Goal: Task Accomplishment & Management: Manage account settings

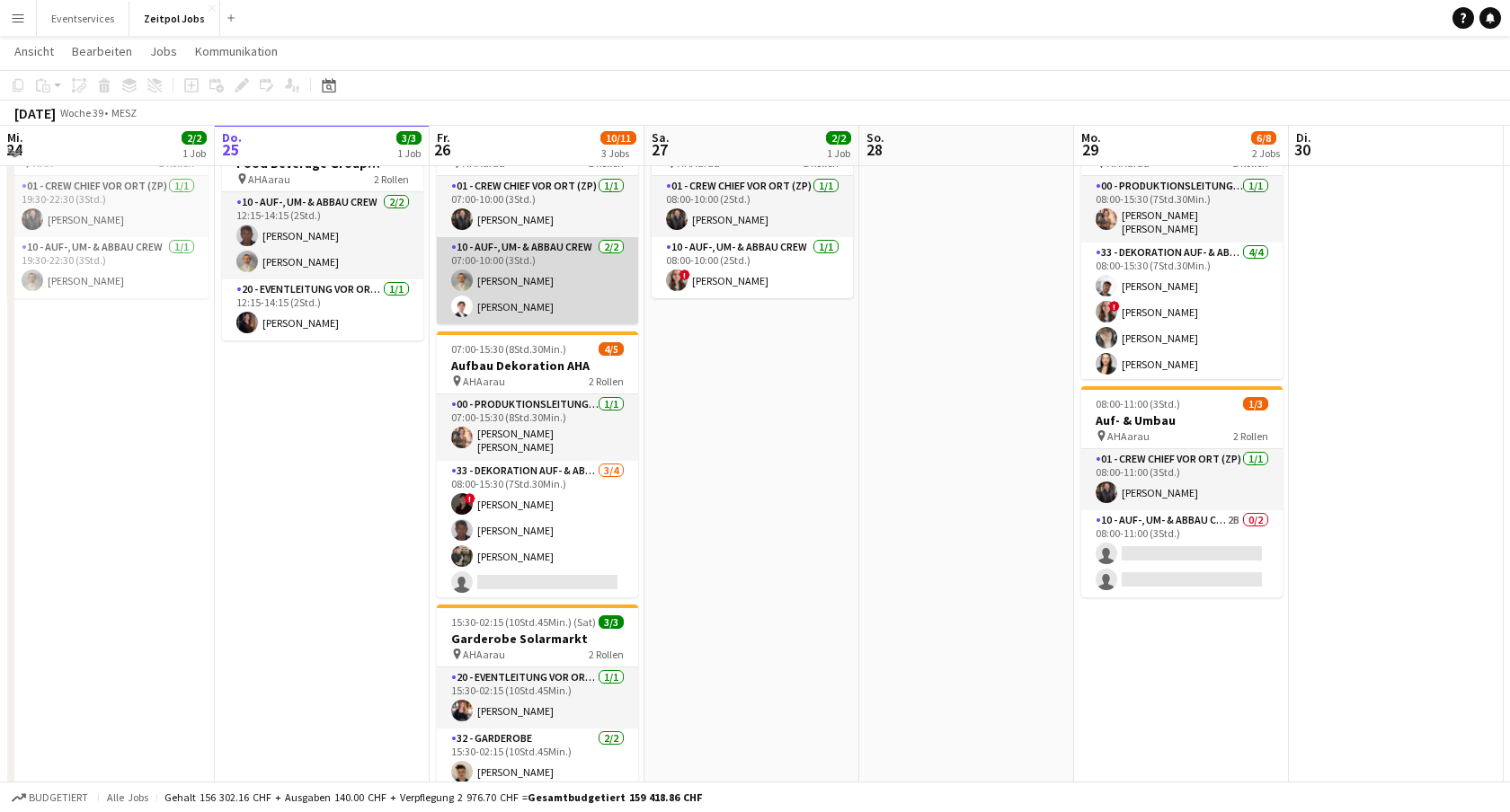
scroll to position [91, 0]
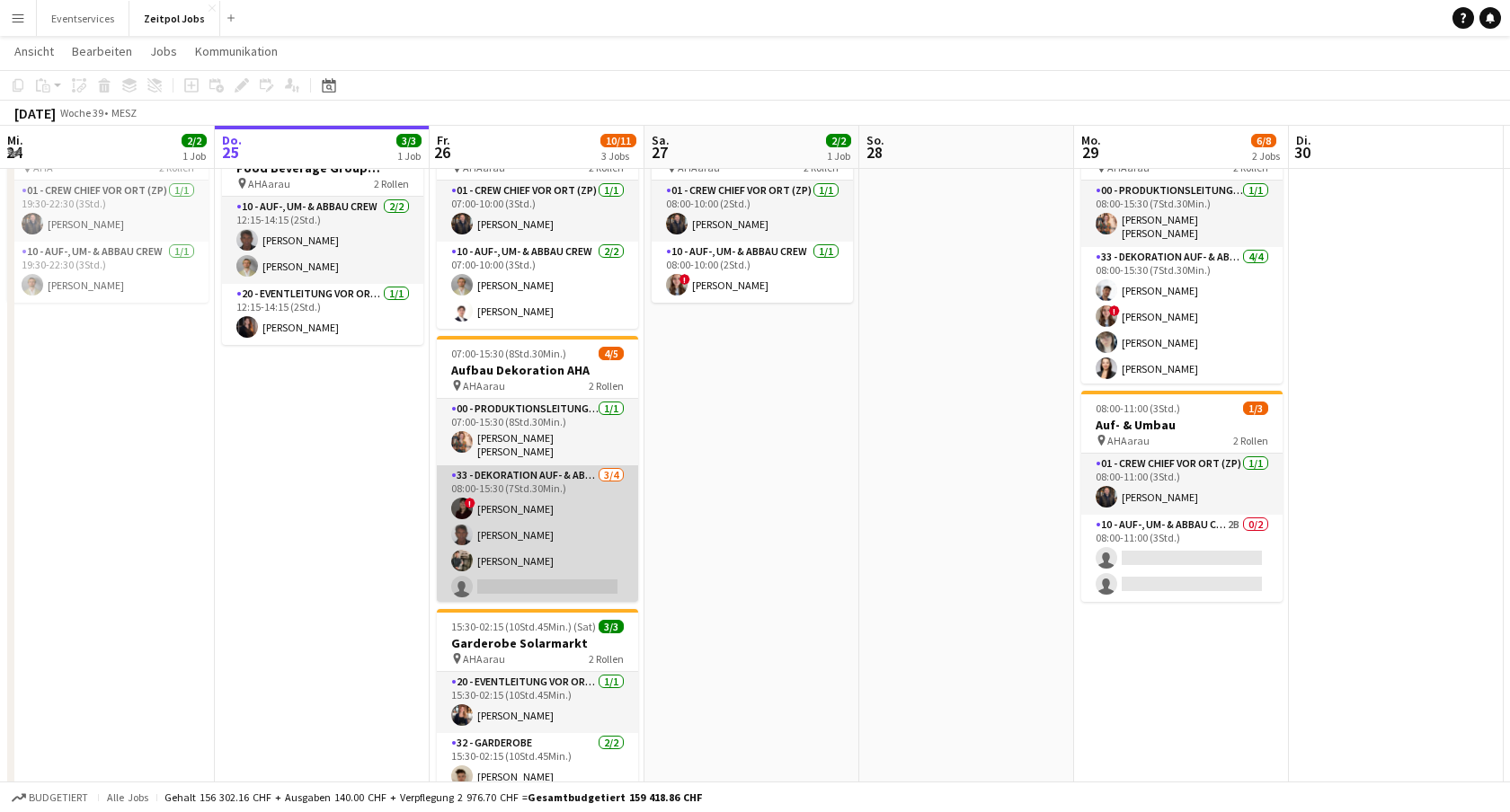
click at [574, 494] on app-card-role "33 - Dekoration Auf- & Abbau [DATE] 08:00-15:30 (7Std.30Min.) ! [PERSON_NAME] […" at bounding box center [538, 536] width 201 height 140
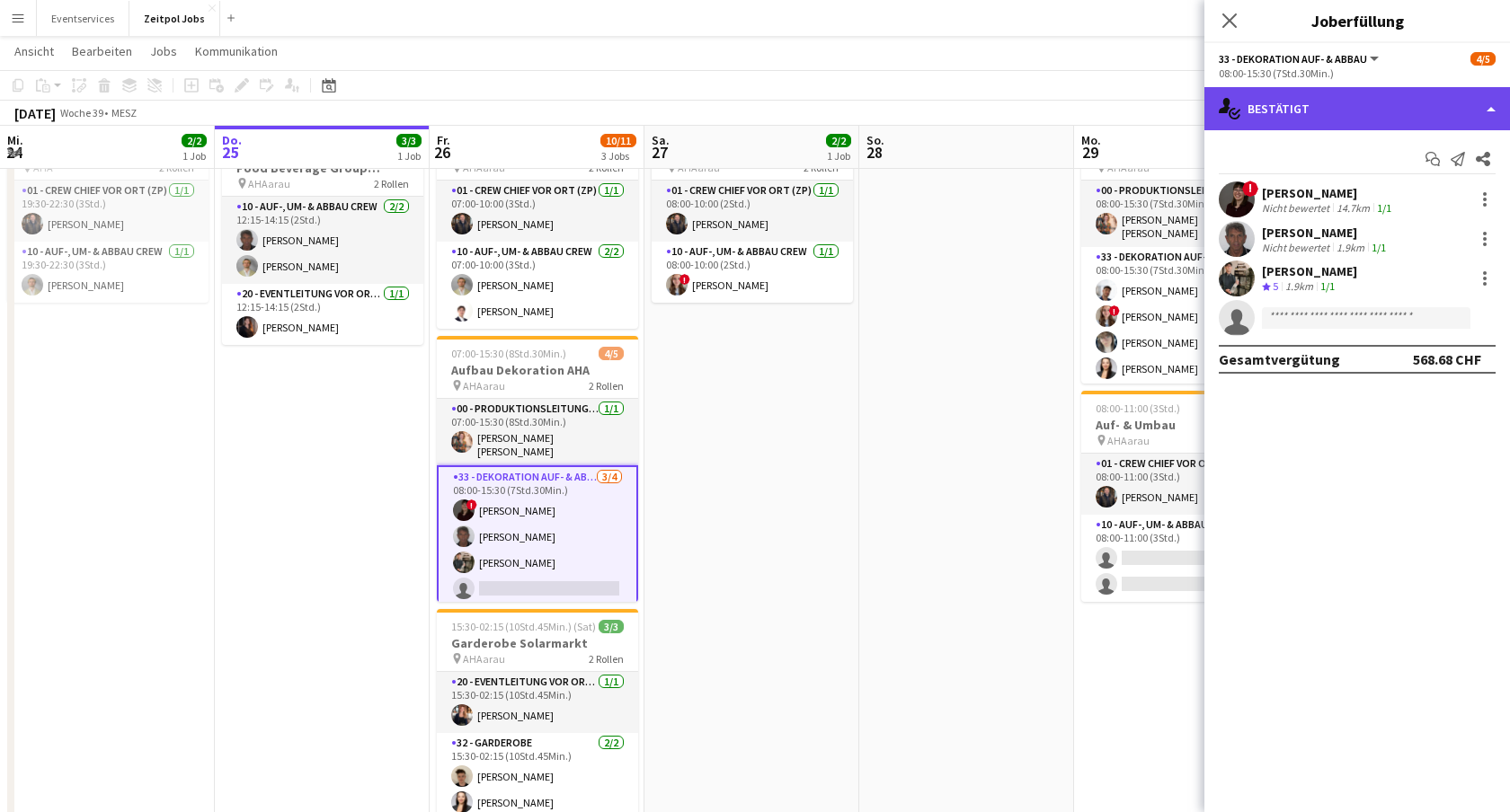
click at [1323, 119] on div "single-neutral-actions-check-2 Bestätigt" at bounding box center [1357, 108] width 305 height 43
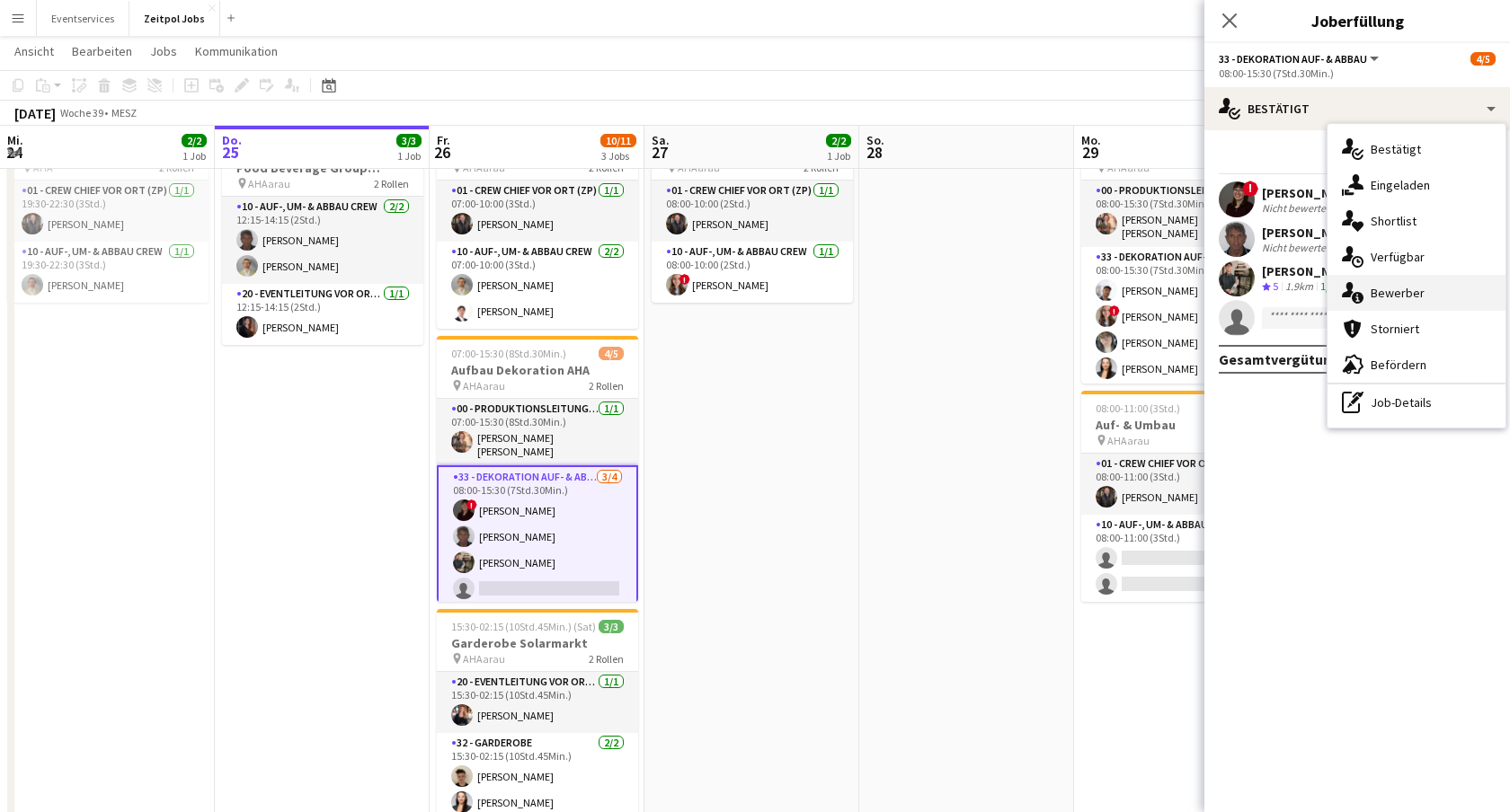
click at [1370, 294] on div "single-neutral-actions-information Bewerber" at bounding box center [1417, 293] width 178 height 36
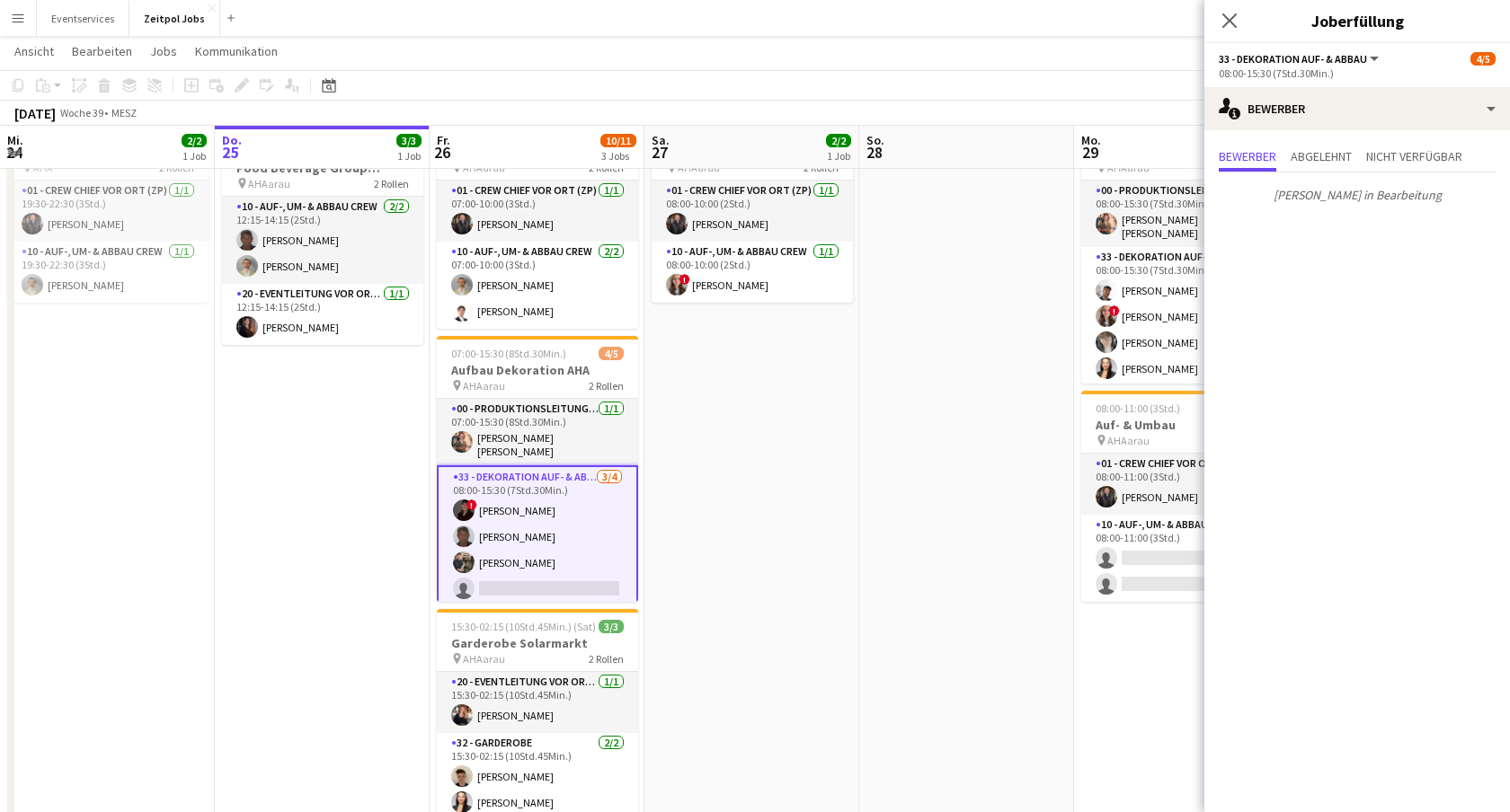
click at [1237, 33] on div "Pop-in schließen" at bounding box center [1230, 20] width 51 height 41
click at [1227, 16] on icon "Pop-in schließen" at bounding box center [1230, 20] width 17 height 17
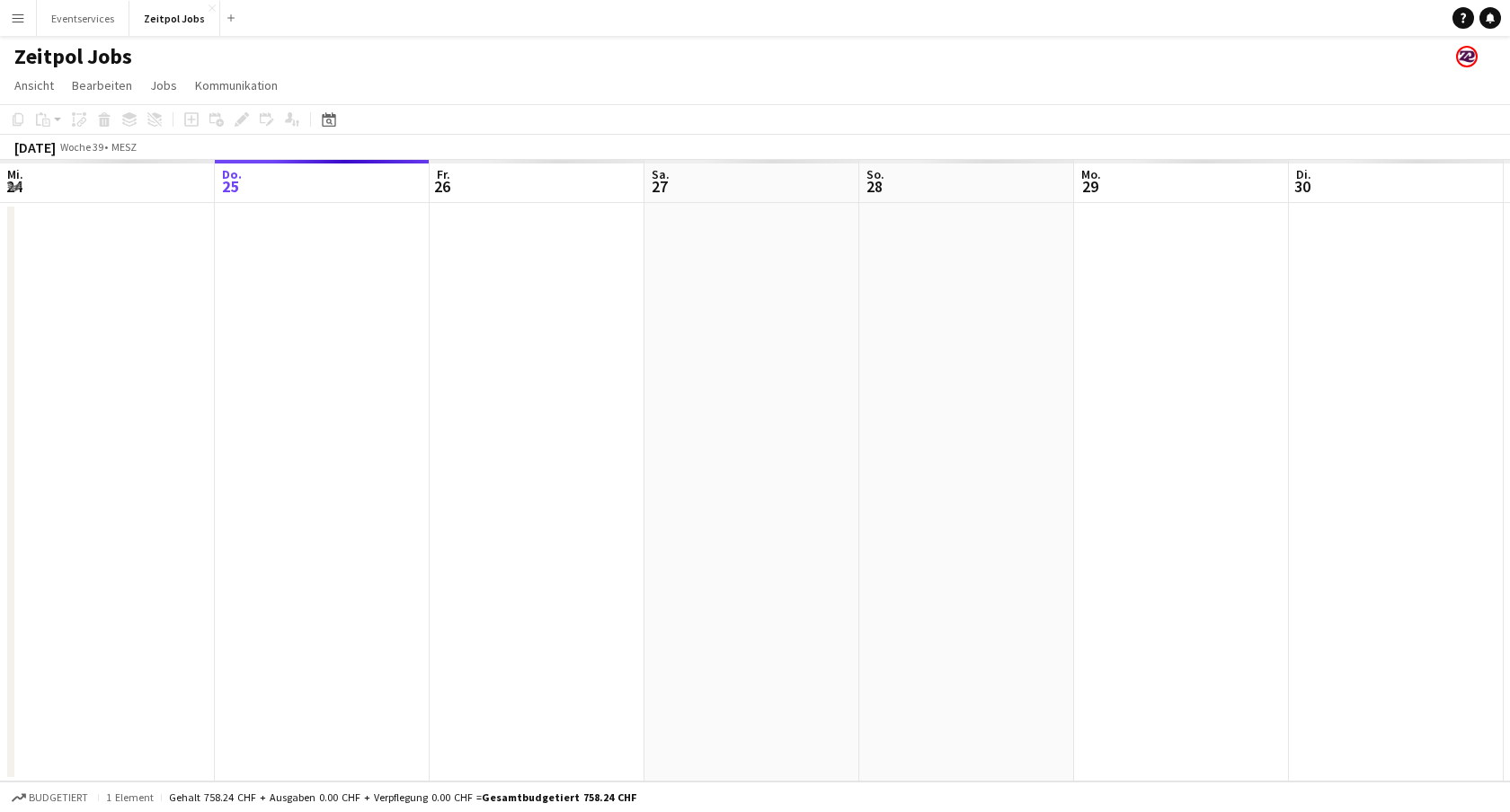
scroll to position [0, 0]
